Goal: Task Accomplishment & Management: Manage account settings

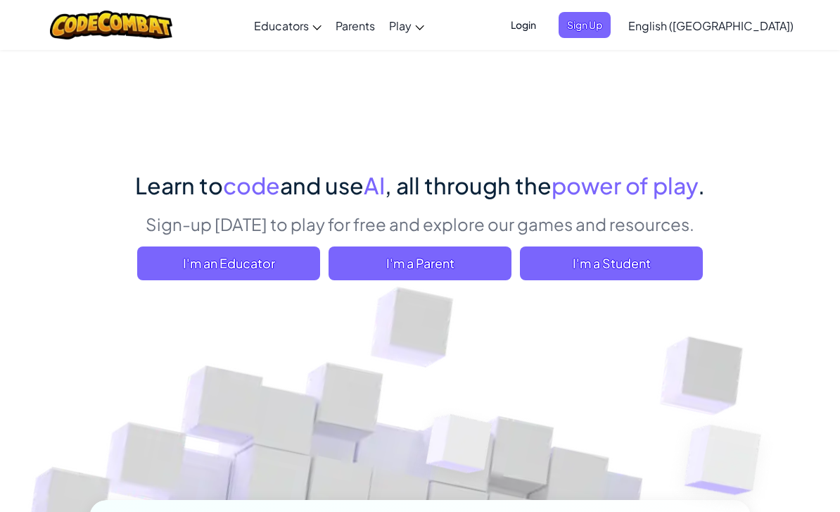
click at [545, 32] on span "Login" at bounding box center [523, 25] width 42 height 26
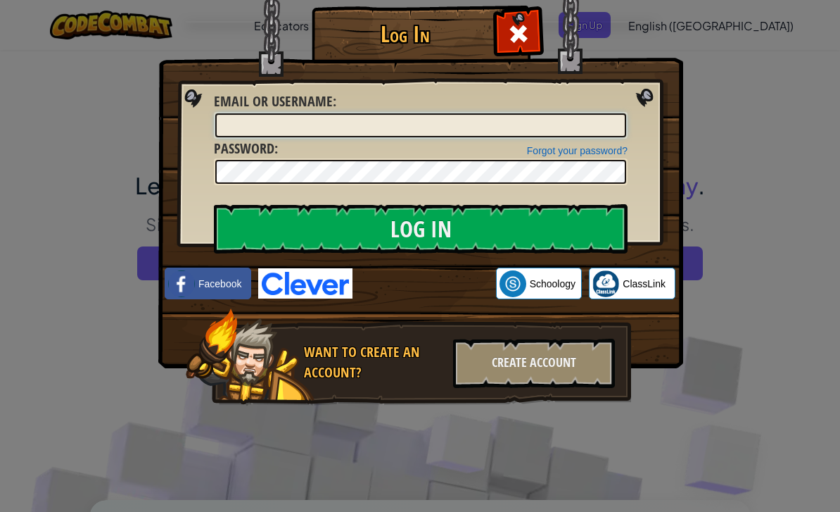
click at [590, 121] on input "Email or Username :" at bounding box center [420, 125] width 411 height 24
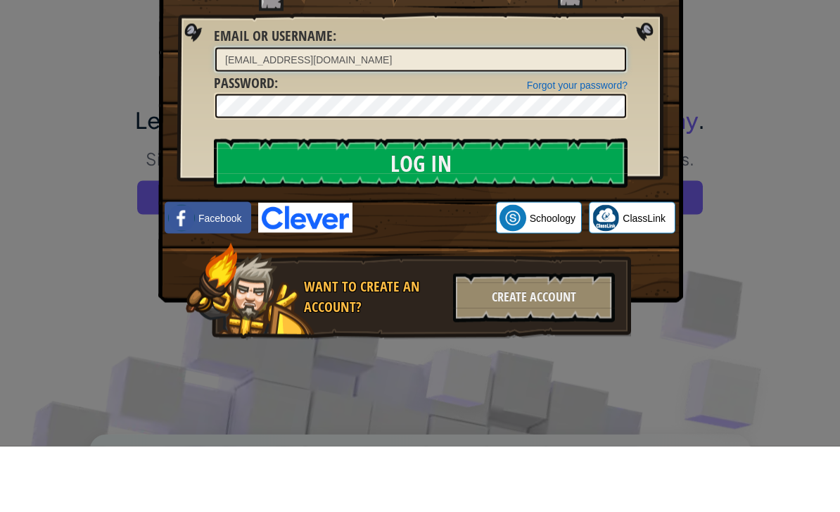
click at [321, 113] on input "[EMAIL_ADDRESS][DOMAIN_NAME]" at bounding box center [420, 125] width 411 height 24
type input "[EMAIL_ADDRESS][DOMAIN_NAME]"
click at [398, 113] on input "[EMAIL_ADDRESS][DOMAIN_NAME]" at bounding box center [420, 125] width 411 height 24
click at [310, 113] on input "[EMAIL_ADDRESS][DOMAIN_NAME]" at bounding box center [420, 125] width 411 height 24
click at [308, 113] on input "[EMAIL_ADDRESS][DOMAIN_NAME]" at bounding box center [420, 125] width 411 height 24
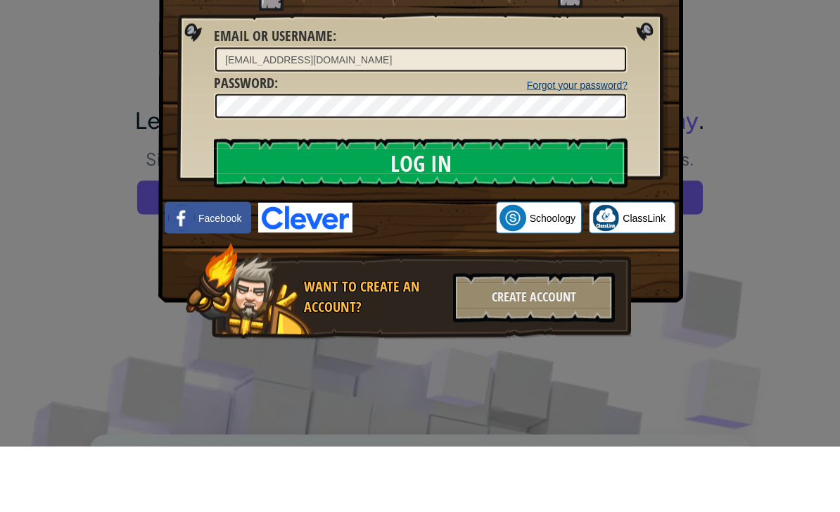
click at [584, 145] on link "Forgot your password?" at bounding box center [577, 150] width 101 height 11
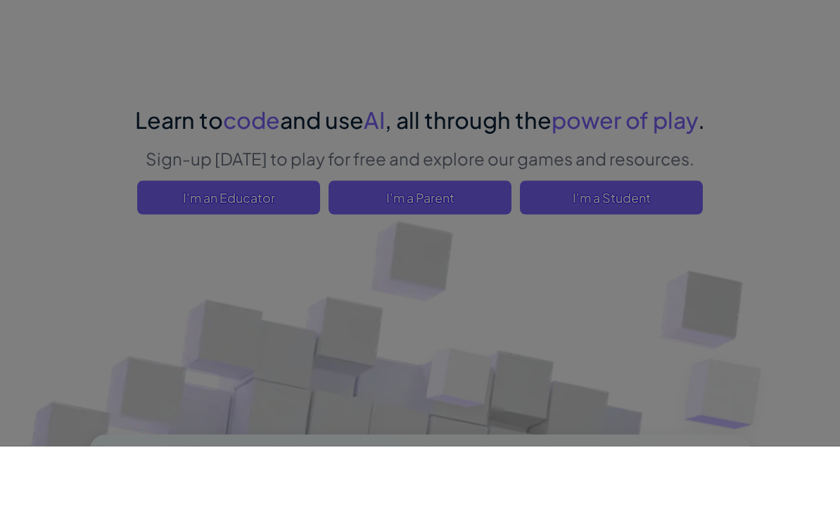
scroll to position [66, 0]
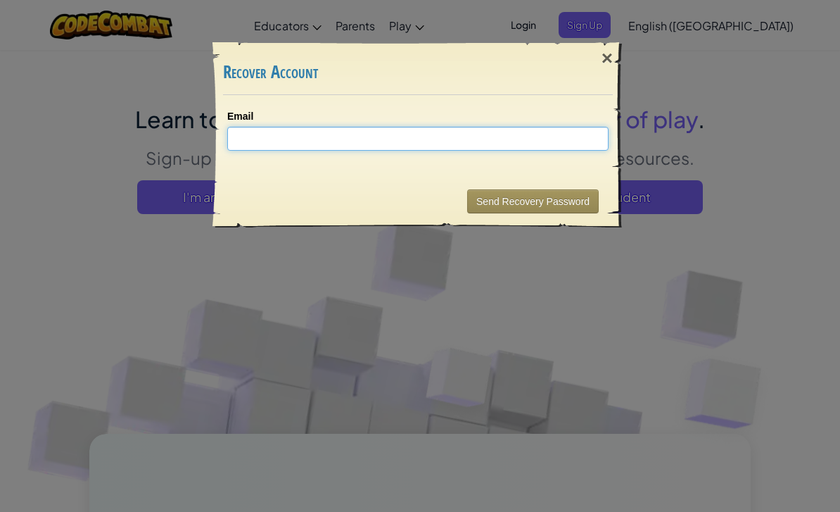
click at [298, 136] on input "Email" at bounding box center [417, 139] width 381 height 24
click at [329, 137] on input "Email" at bounding box center [417, 139] width 381 height 24
paste input "[EMAIL_ADDRESS][DOMAIN_NAME]"
type input "[EMAIL_ADDRESS][DOMAIN_NAME]"
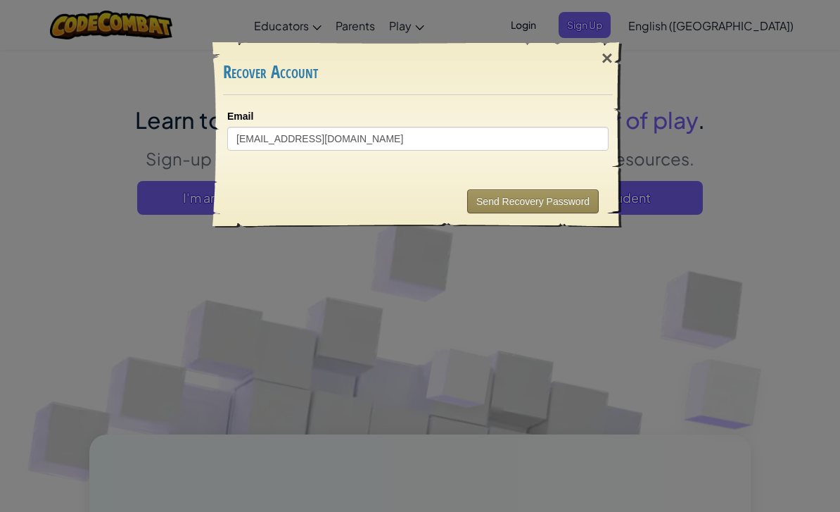
click at [546, 200] on button "Send Recovery Password" at bounding box center [533, 201] width 132 height 24
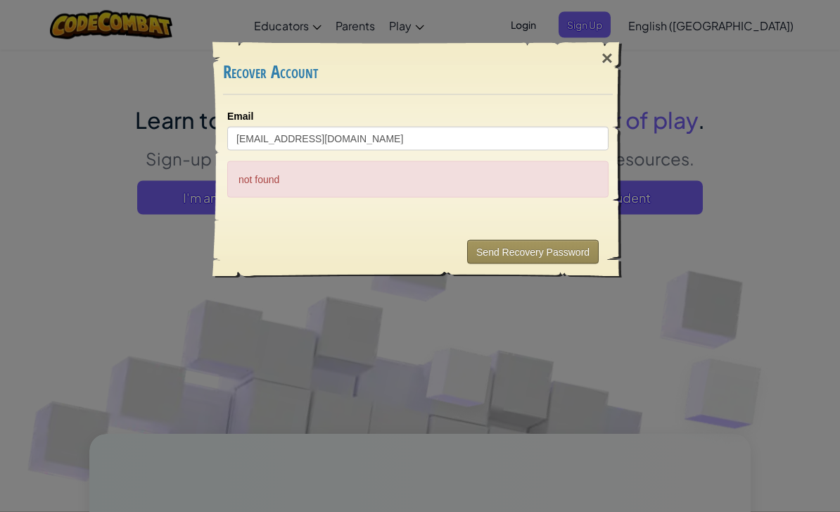
scroll to position [66, 0]
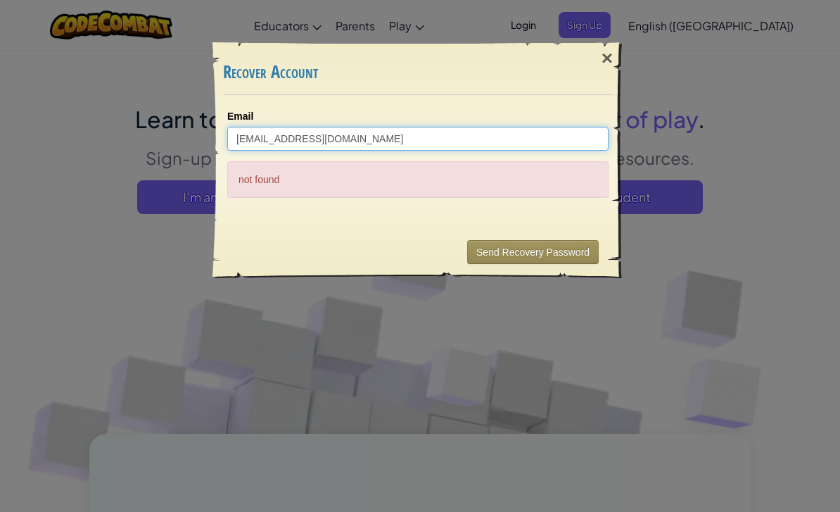
click at [363, 134] on input "[EMAIL_ADDRESS][DOMAIN_NAME]" at bounding box center [417, 139] width 381 height 24
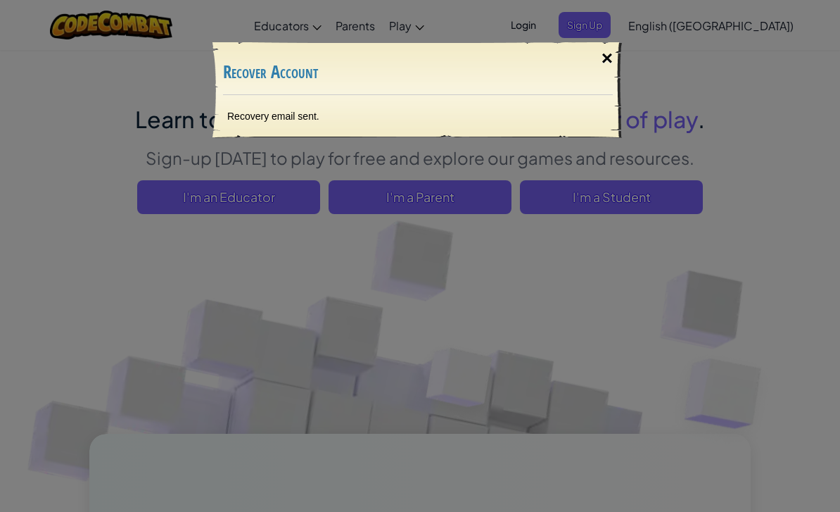
click at [609, 61] on div "×" at bounding box center [607, 58] width 32 height 41
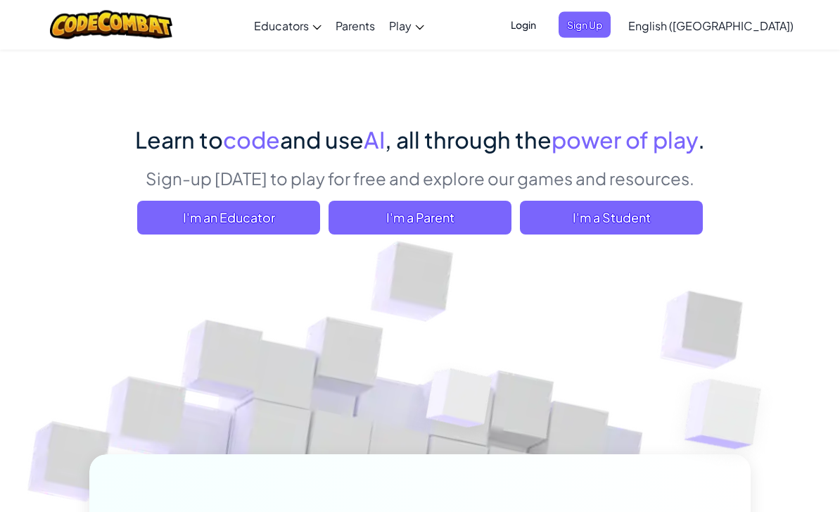
scroll to position [0, 0]
